Goal: Navigation & Orientation: Find specific page/section

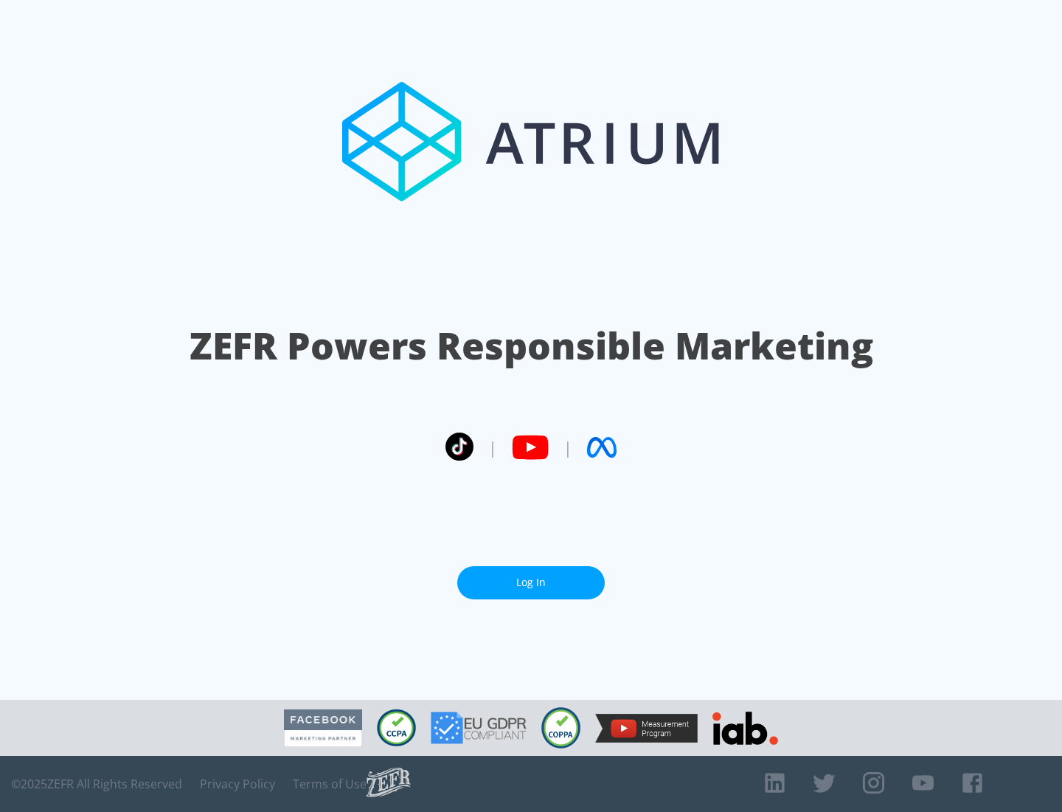
click at [531, 582] on link "Log In" at bounding box center [531, 582] width 148 height 33
